Goal: Information Seeking & Learning: Learn about a topic

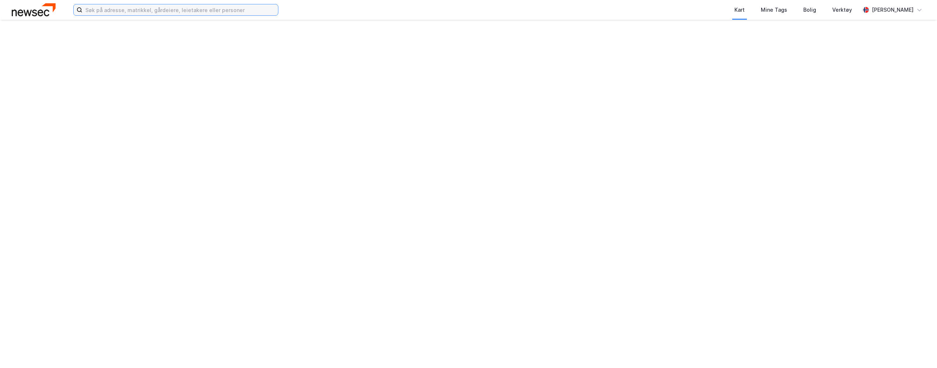
click at [210, 13] on input at bounding box center [180, 9] width 196 height 11
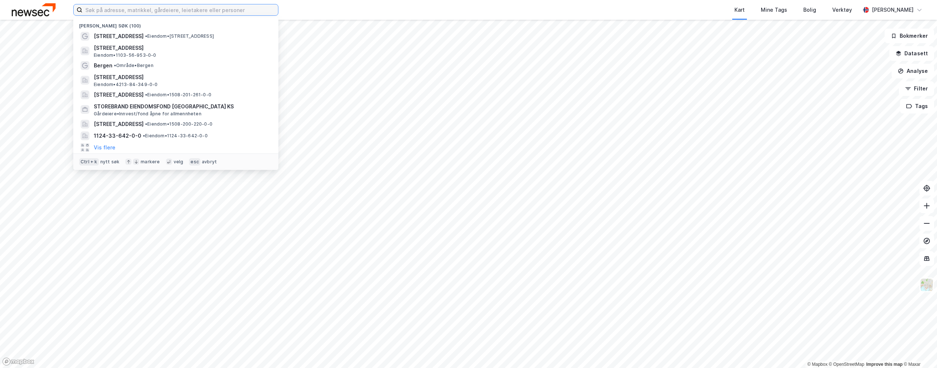
paste input "SAGEN EIENDOMSUTVIKLING AS"
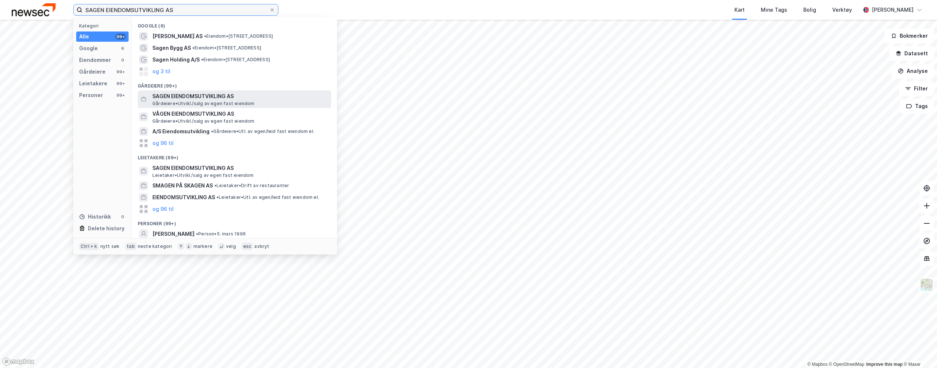
type input "SAGEN EIENDOMSUTVIKLING AS"
click at [201, 101] on span "[PERSON_NAME][GEOGRAPHIC_DATA]/salg av egen fast eiendom" at bounding box center [203, 104] width 102 height 6
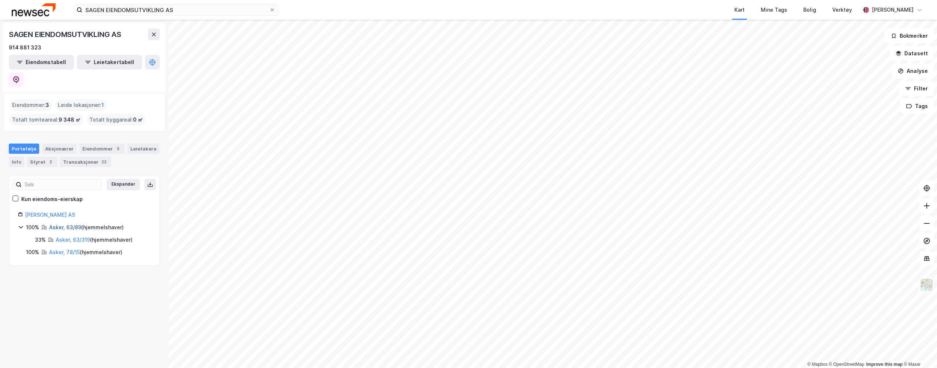
click at [62, 224] on link "Asker, 63/89" at bounding box center [65, 227] width 32 height 6
click at [71, 248] on div "Asker, 78/15 ( hjemmelshaver )" at bounding box center [85, 252] width 73 height 9
click at [72, 249] on link "Asker, 78/15" at bounding box center [64, 252] width 31 height 6
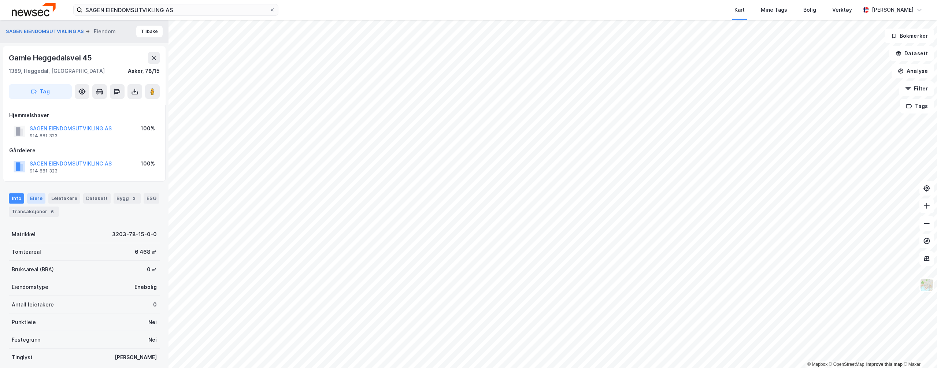
click at [35, 199] on div "Eiere" at bounding box center [36, 198] width 18 height 10
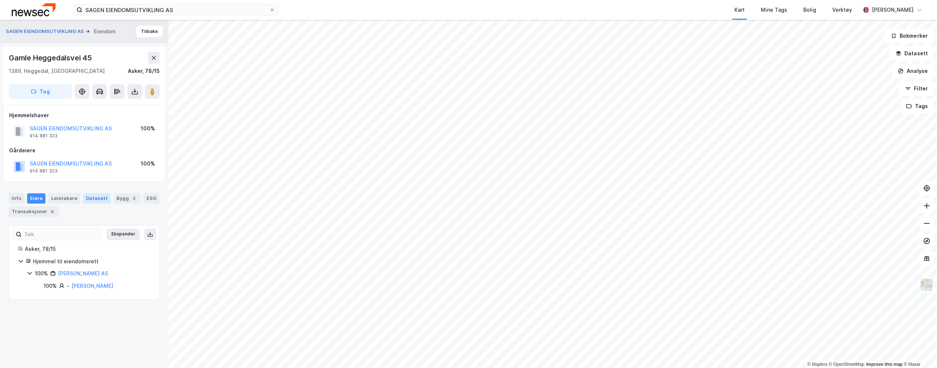
click at [96, 201] on div "Datasett" at bounding box center [96, 198] width 27 height 10
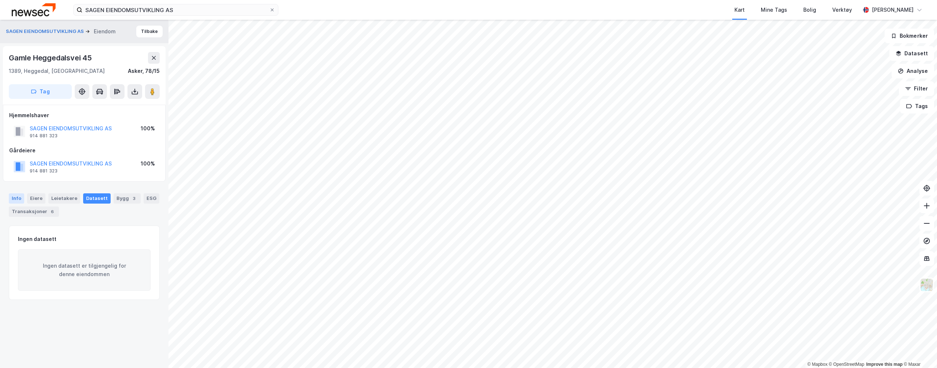
click at [14, 200] on div "Info" at bounding box center [16, 198] width 15 height 10
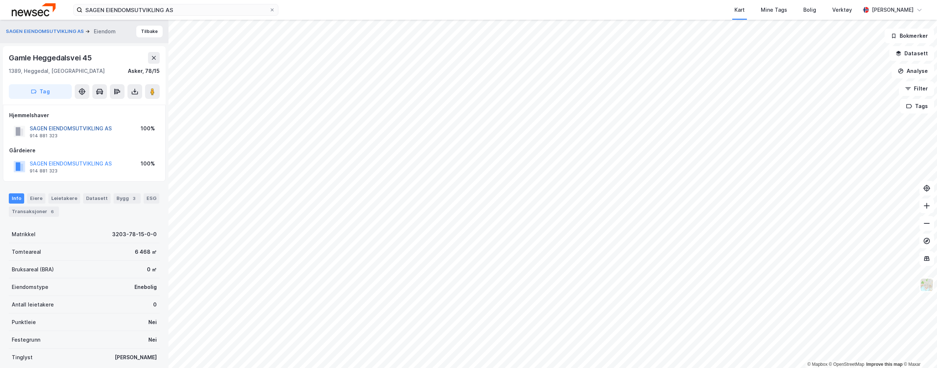
click at [0, 0] on button "SAGEN EIENDOMSUTVIKLING AS" at bounding box center [0, 0] width 0 height 0
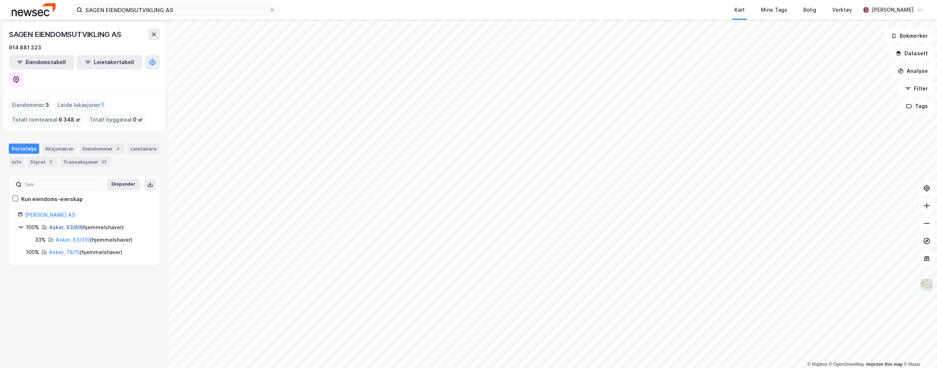
click at [71, 224] on link "Asker, 63/89" at bounding box center [65, 227] width 32 height 6
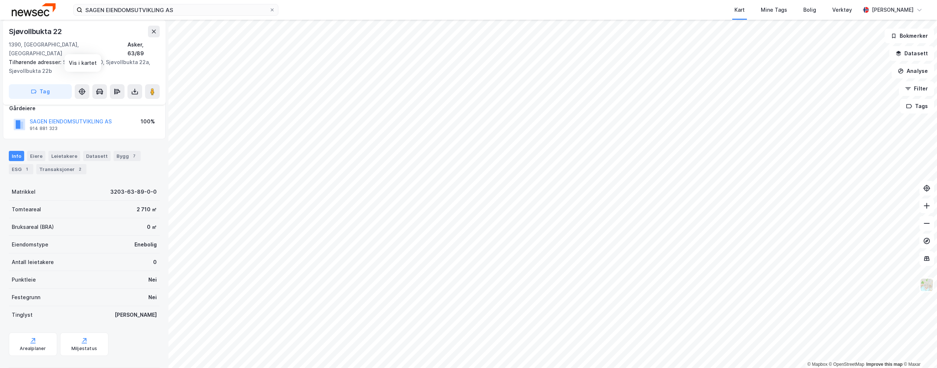
scroll to position [71, 0]
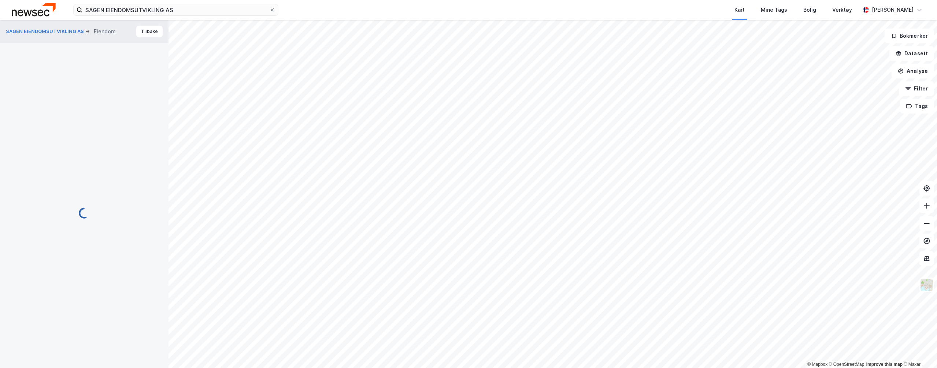
scroll to position [71, 0]
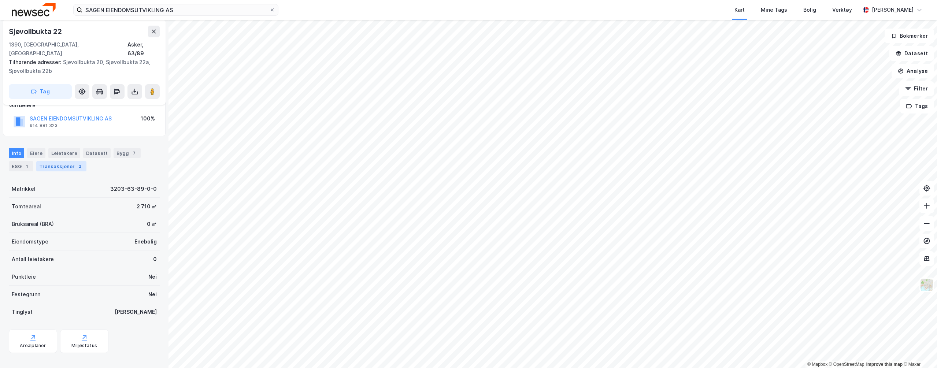
click at [63, 161] on div "Transaksjoner 2" at bounding box center [61, 166] width 50 height 10
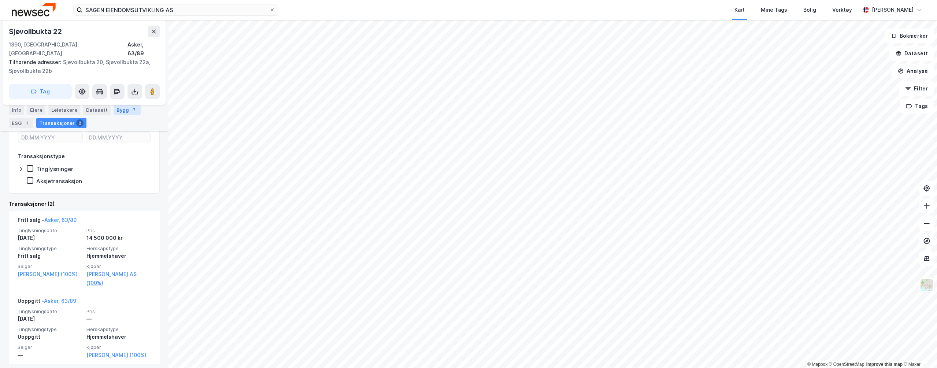
scroll to position [174, 0]
